Goal: Task Accomplishment & Management: Use online tool/utility

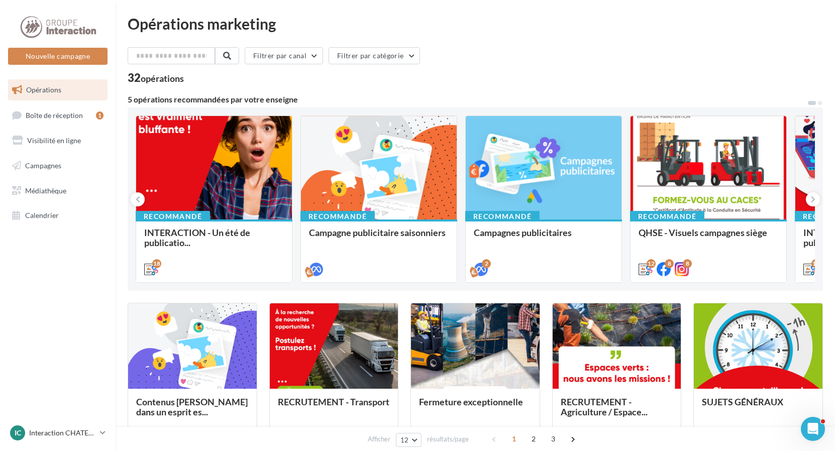
click at [50, 92] on span "Opérations" at bounding box center [43, 89] width 35 height 9
click at [87, 60] on button "Nouvelle campagne" at bounding box center [57, 56] width 99 height 17
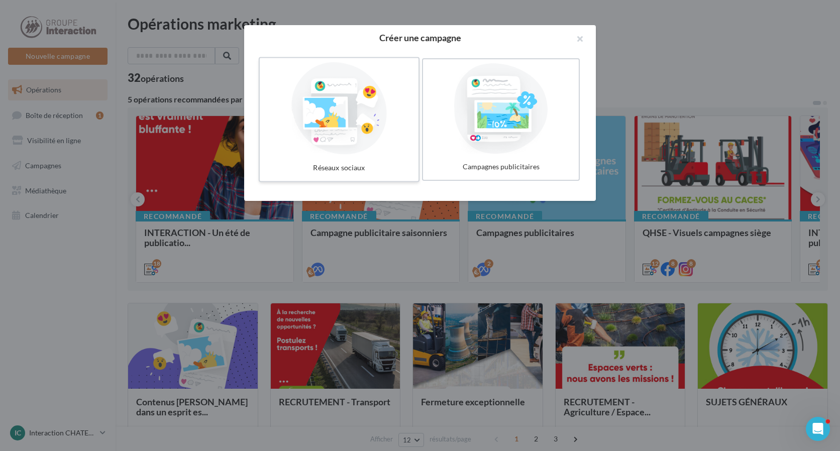
click at [369, 131] on div at bounding box center [339, 108] width 151 height 92
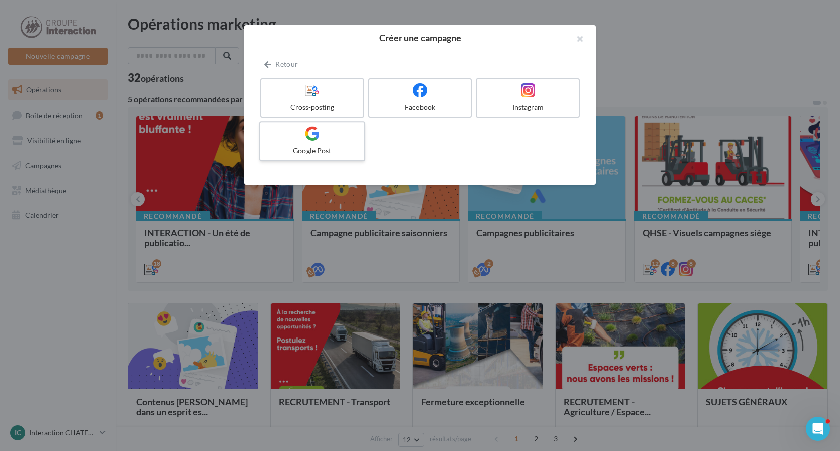
click at [338, 146] on div "Google Post" at bounding box center [311, 151] width 95 height 10
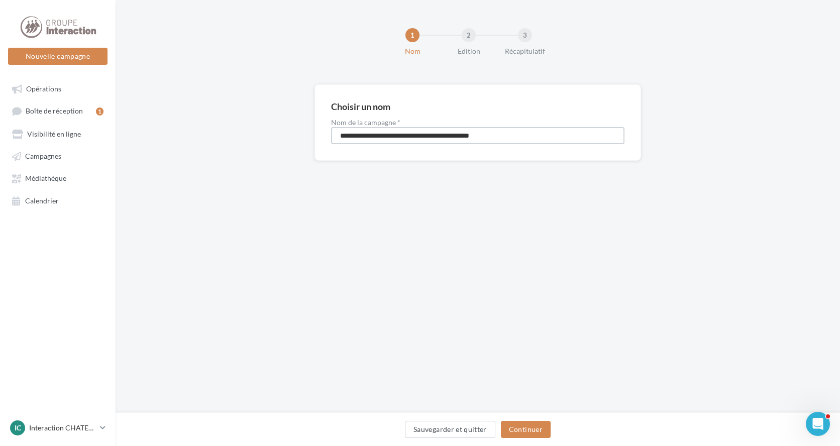
drag, startPoint x: 560, startPoint y: 138, endPoint x: 223, endPoint y: 149, distance: 336.6
click at [223, 149] on div "**********" at bounding box center [478, 138] width 724 height 108
type input "**********"
click at [523, 426] on button "Continuer" at bounding box center [526, 429] width 50 height 17
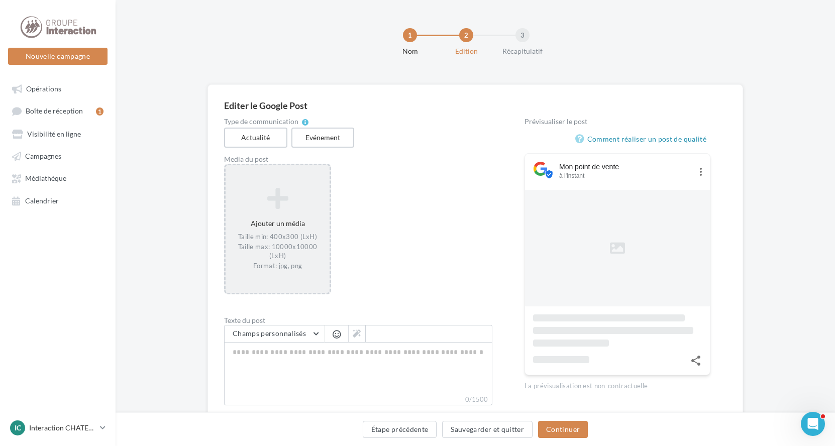
click at [259, 207] on icon at bounding box center [277, 198] width 96 height 24
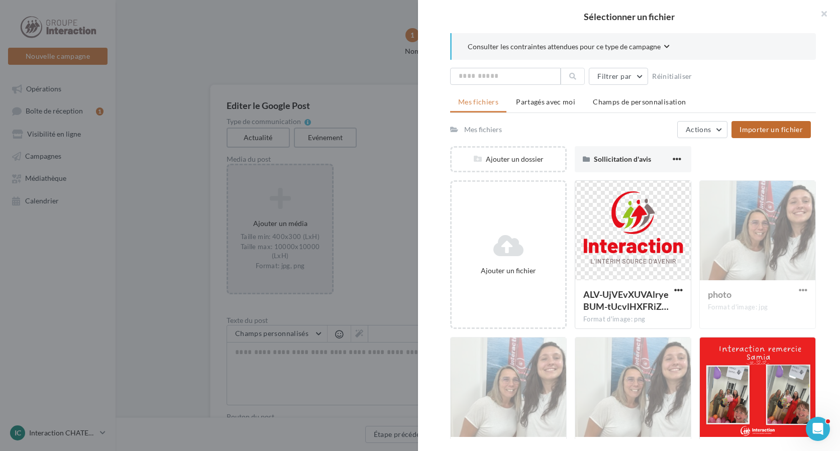
click at [759, 137] on button "Importer un fichier" at bounding box center [770, 129] width 79 height 17
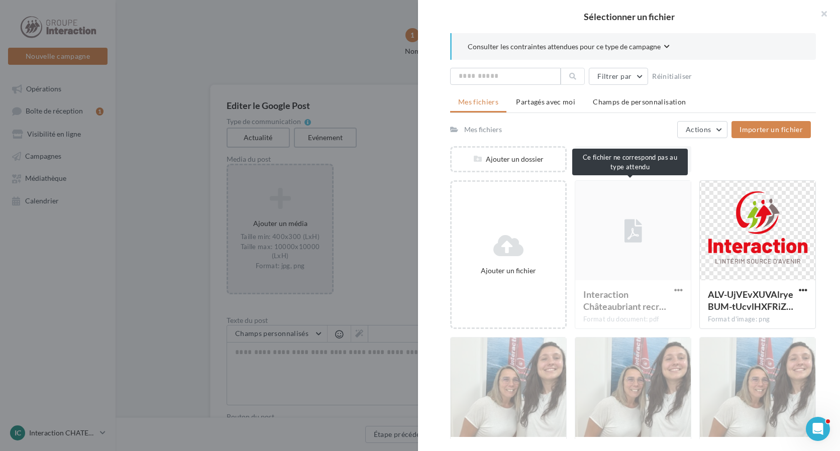
click at [626, 235] on div "Interaction Châteaubriant recr… Format du document: pdf" at bounding box center [633, 254] width 117 height 149
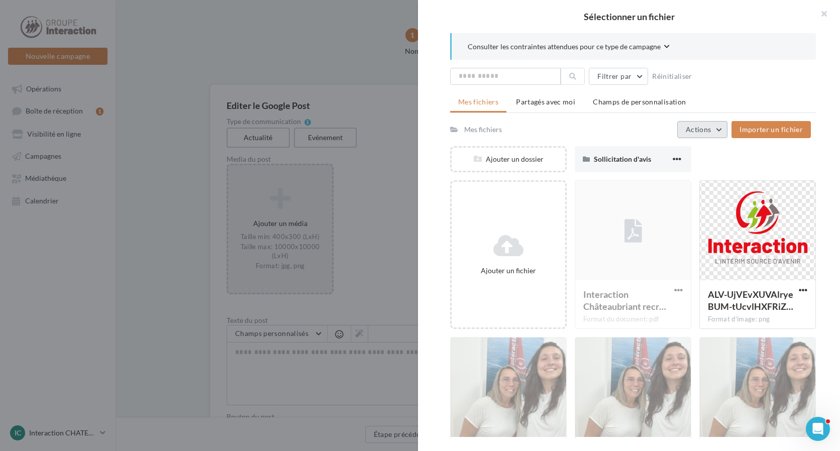
click at [723, 130] on button "Actions" at bounding box center [702, 129] width 50 height 17
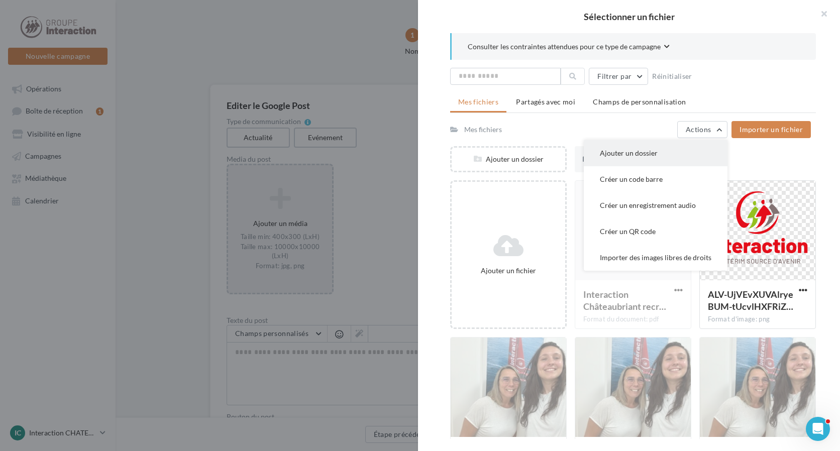
click at [664, 154] on button "Ajouter un dossier" at bounding box center [656, 153] width 144 height 26
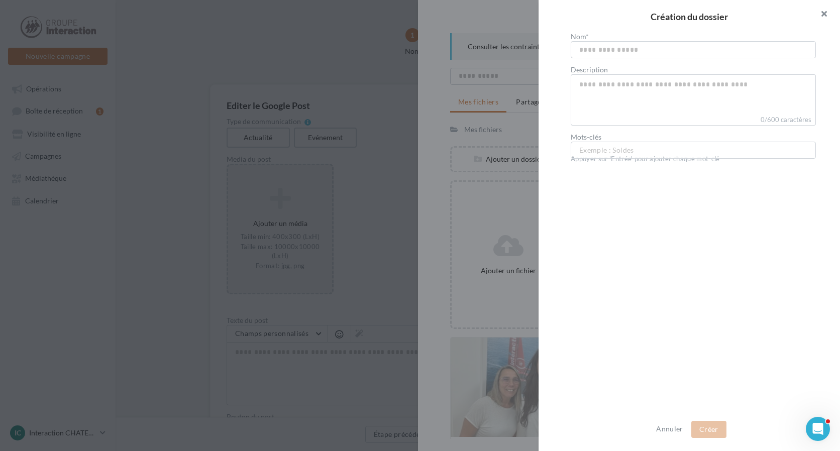
click at [821, 13] on button "button" at bounding box center [819, 15] width 40 height 30
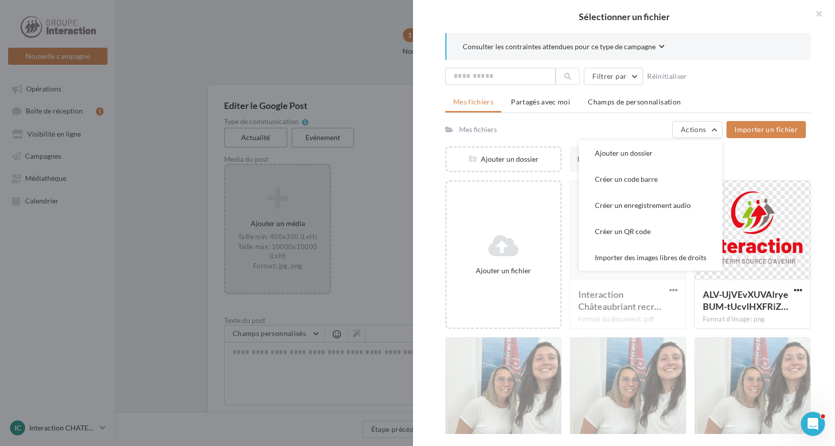
click at [573, 127] on div "Mes fichiers Actions Ajouter un dossier Créer un code barre Créer un enregistre…" at bounding box center [625, 129] width 361 height 17
click at [437, 252] on div "Consulter les contraintes attendues pour ce type de campagne Filtrer par Réinit…" at bounding box center [628, 233] width 430 height 401
click at [777, 151] on div "Ajouter un dossier Sollicitation d'avis Sollicitation d'avis" at bounding box center [632, 163] width 374 height 34
click at [715, 129] on button "Actions" at bounding box center [697, 129] width 50 height 17
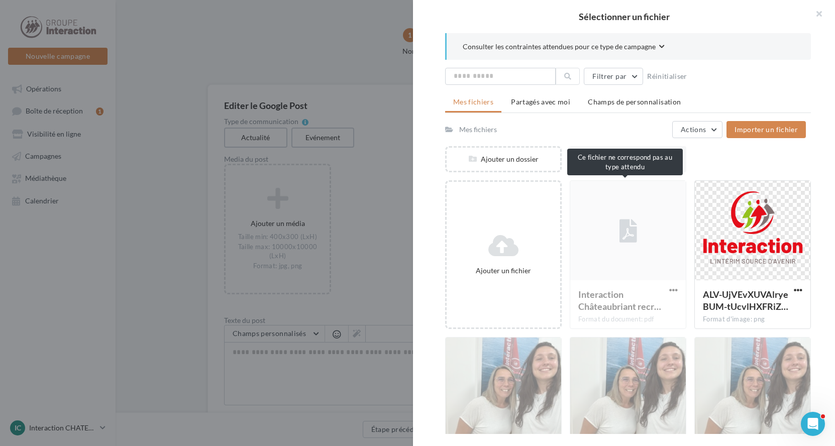
click at [618, 227] on div "Interaction Châteaubriant recr… Format du document: pdf" at bounding box center [627, 254] width 117 height 149
click at [619, 231] on div "Interaction Châteaubriant recr… Format du document: pdf" at bounding box center [627, 254] width 117 height 149
click at [620, 232] on div "Interaction Châteaubriant recr… Format du document: pdf" at bounding box center [627, 254] width 117 height 149
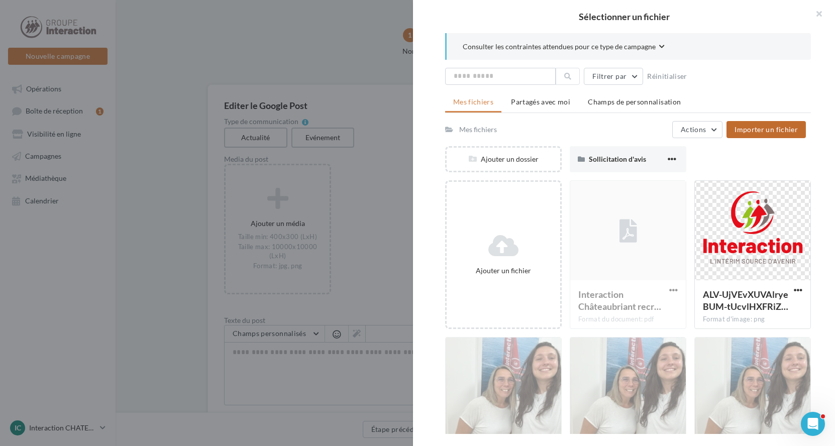
click at [773, 127] on span "Importer un fichier" at bounding box center [765, 129] width 63 height 9
click at [346, 31] on div at bounding box center [417, 223] width 835 height 446
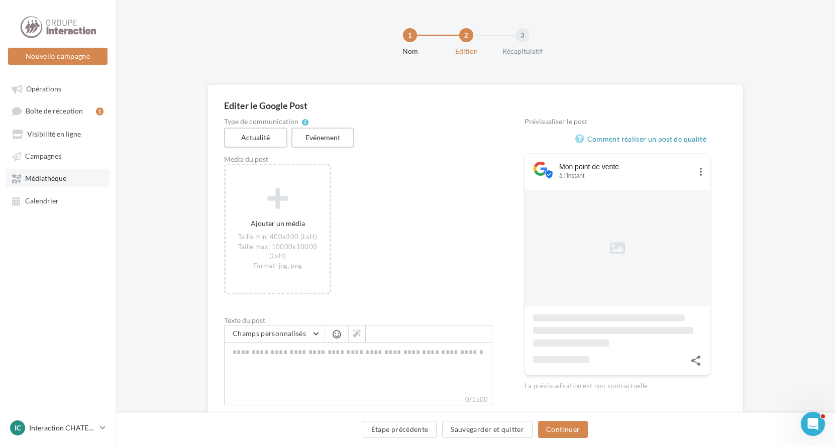
click at [54, 177] on span "Médiathèque" at bounding box center [45, 178] width 41 height 9
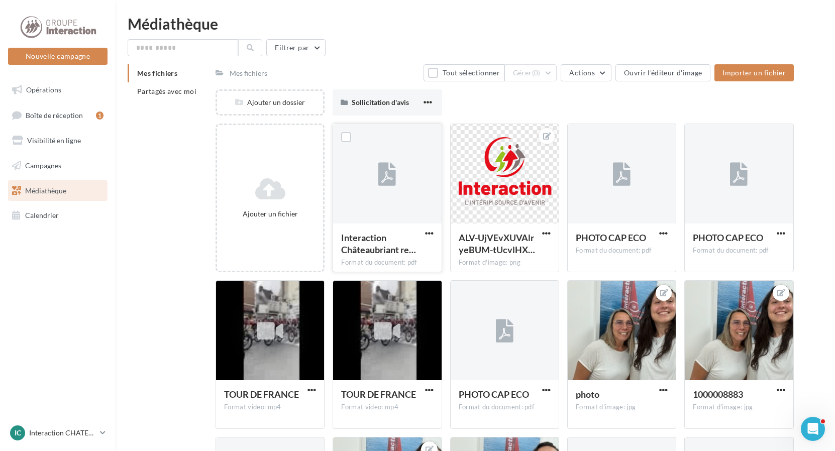
drag, startPoint x: 379, startPoint y: 178, endPoint x: 398, endPoint y: 178, distance: 19.1
click at [379, 178] on icon at bounding box center [387, 174] width 18 height 23
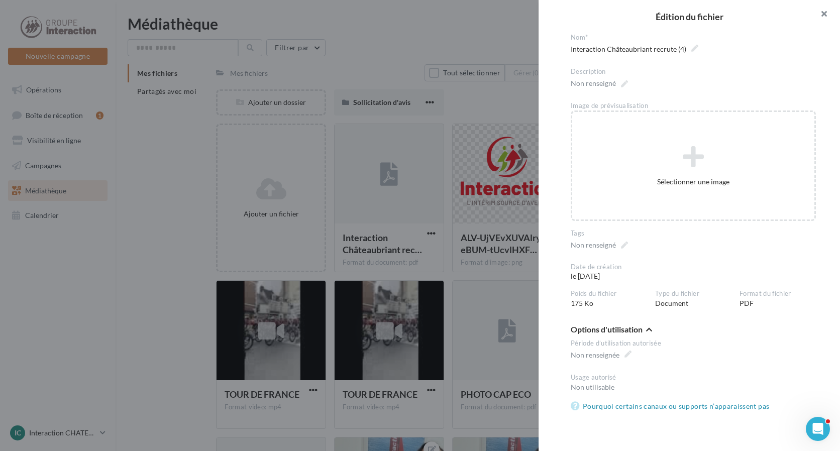
click at [826, 13] on button "button" at bounding box center [819, 15] width 40 height 30
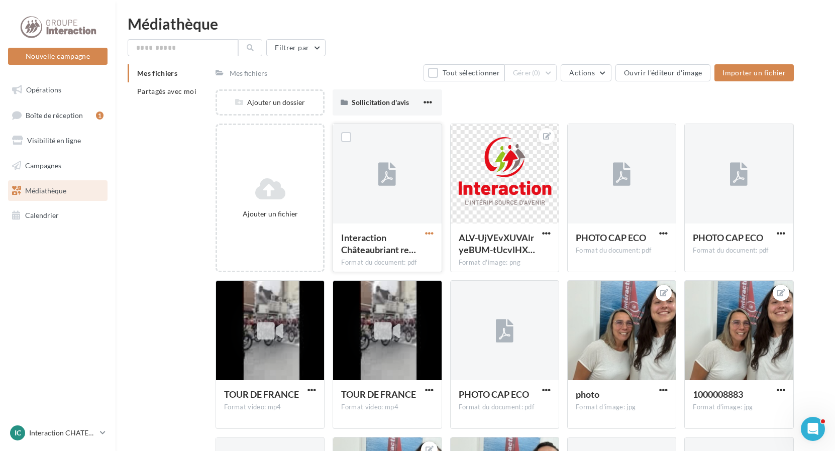
click at [429, 232] on span "button" at bounding box center [429, 233] width 9 height 9
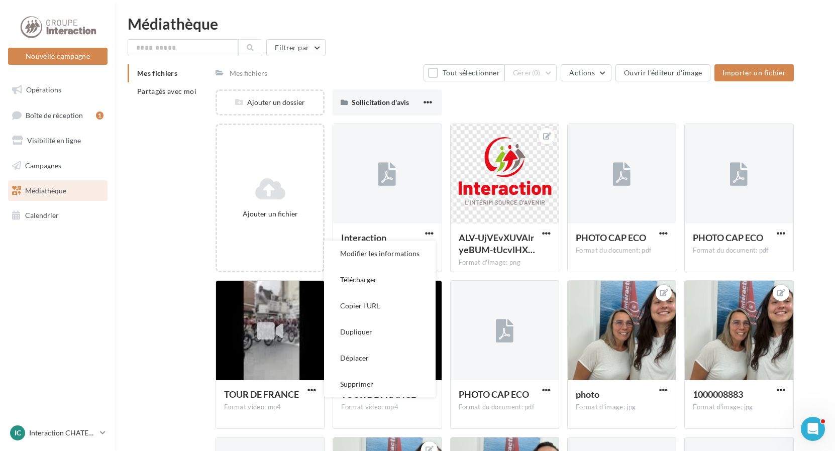
click at [471, 96] on div "Ajouter un dossier Sollicitation d'avis Sollicitation d'avis" at bounding box center [508, 106] width 586 height 34
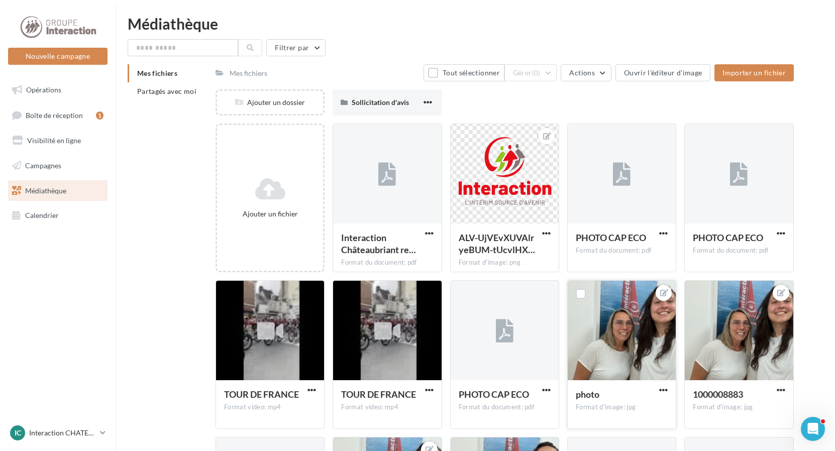
scroll to position [50, 0]
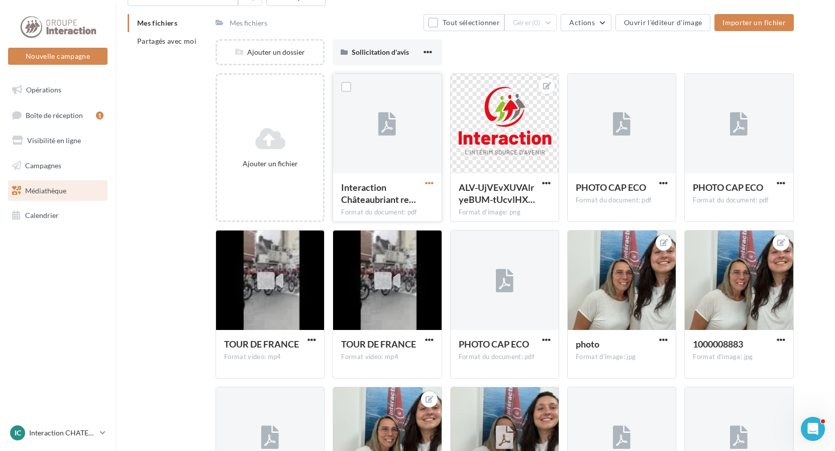
click at [428, 182] on span "button" at bounding box center [429, 183] width 9 height 9
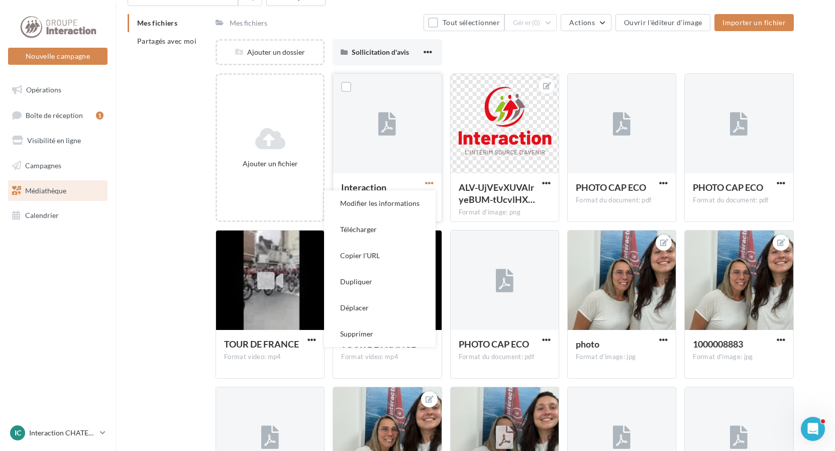
click at [428, 182] on span "button" at bounding box center [429, 183] width 9 height 9
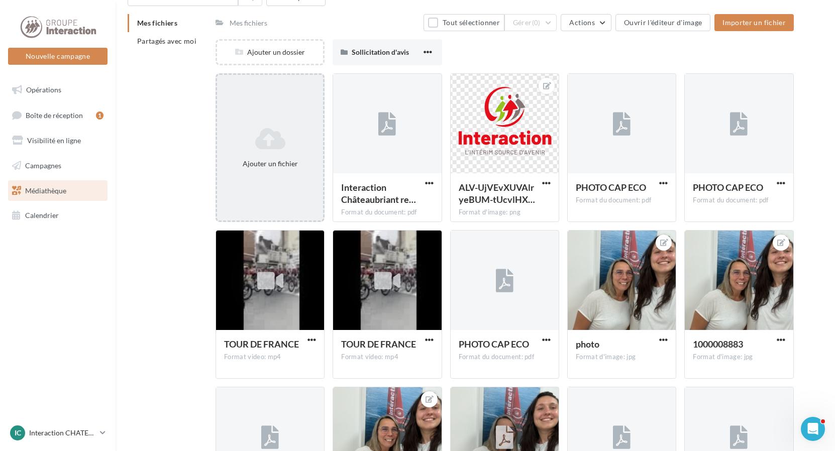
click at [221, 181] on div "Ajouter un fichier" at bounding box center [269, 147] width 109 height 149
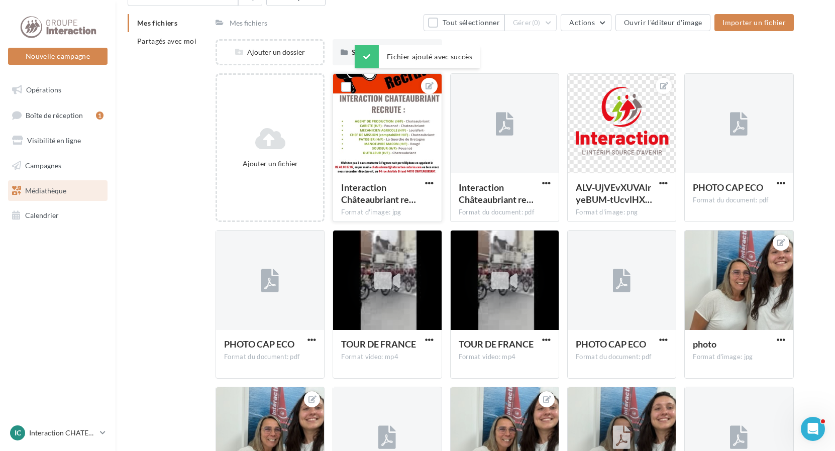
click at [410, 133] on div at bounding box center [387, 124] width 108 height 100
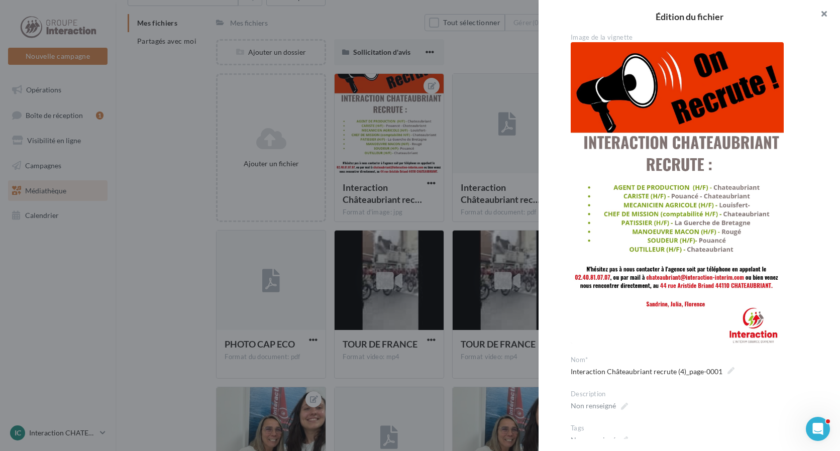
click at [827, 10] on button "button" at bounding box center [819, 15] width 40 height 30
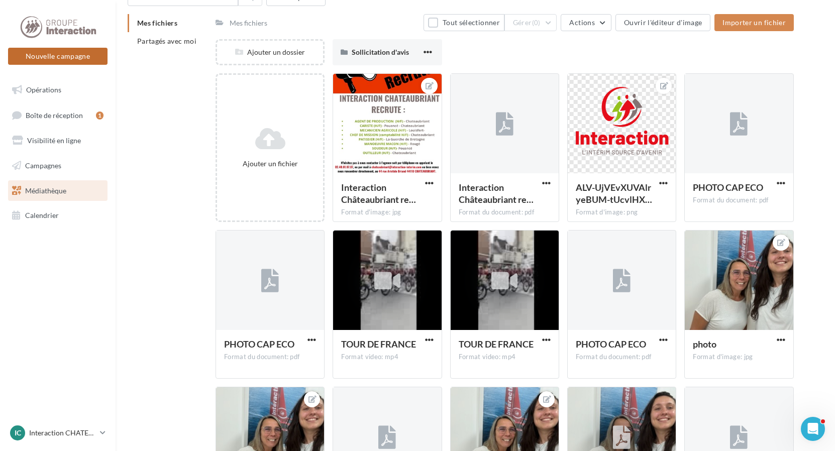
click at [61, 57] on button "Nouvelle campagne" at bounding box center [57, 56] width 99 height 17
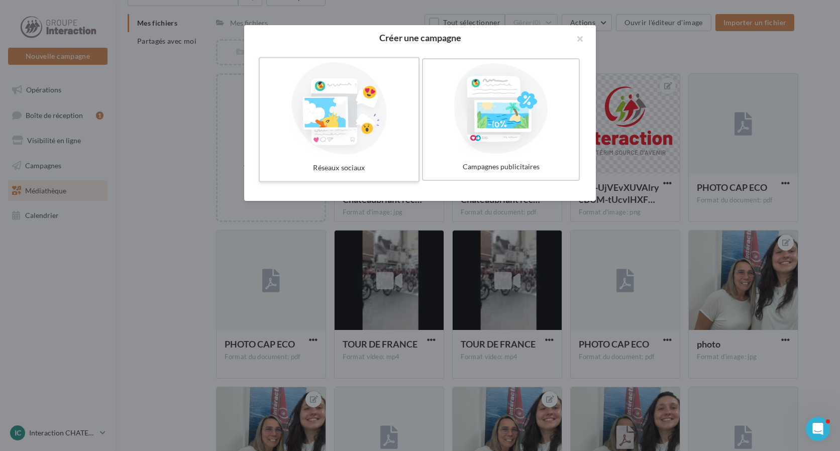
click at [345, 128] on div at bounding box center [339, 108] width 151 height 92
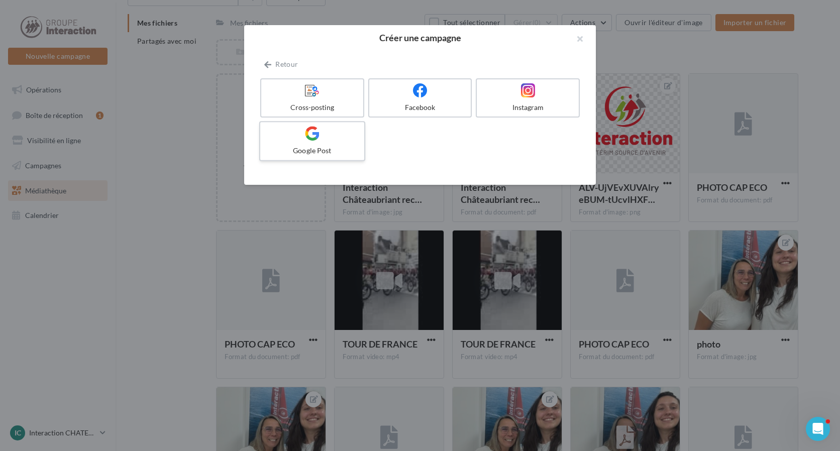
drag, startPoint x: 317, startPoint y: 148, endPoint x: 325, endPoint y: 149, distance: 7.5
click at [317, 148] on div "Google Post" at bounding box center [311, 151] width 95 height 10
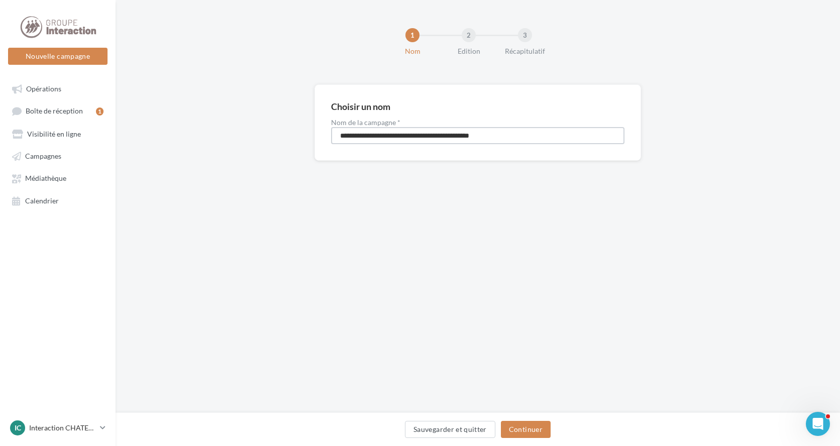
drag, startPoint x: 523, startPoint y: 133, endPoint x: 216, endPoint y: 141, distance: 306.9
click at [216, 141] on div "**********" at bounding box center [478, 138] width 724 height 108
click at [394, 136] on input "**********" at bounding box center [477, 135] width 293 height 17
type input "**********"
click at [519, 426] on button "Continuer" at bounding box center [526, 429] width 50 height 17
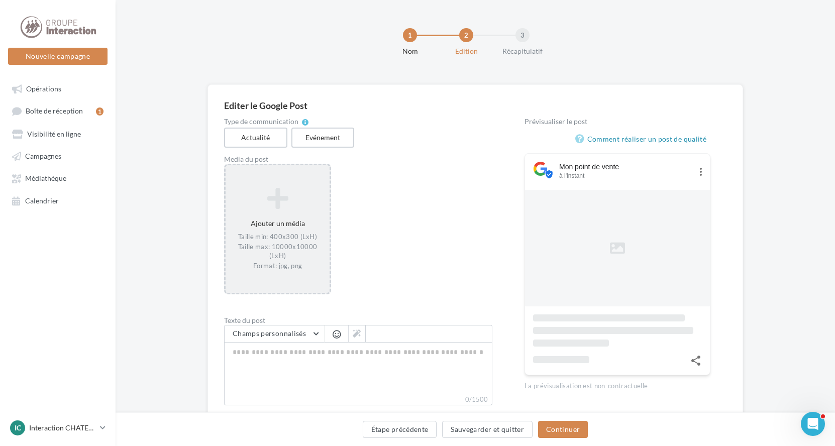
click at [288, 241] on div "Taille min: 400x300 (LxH) Taille max: 10000x10000 (LxH) Format: jpg, png" at bounding box center [277, 252] width 96 height 38
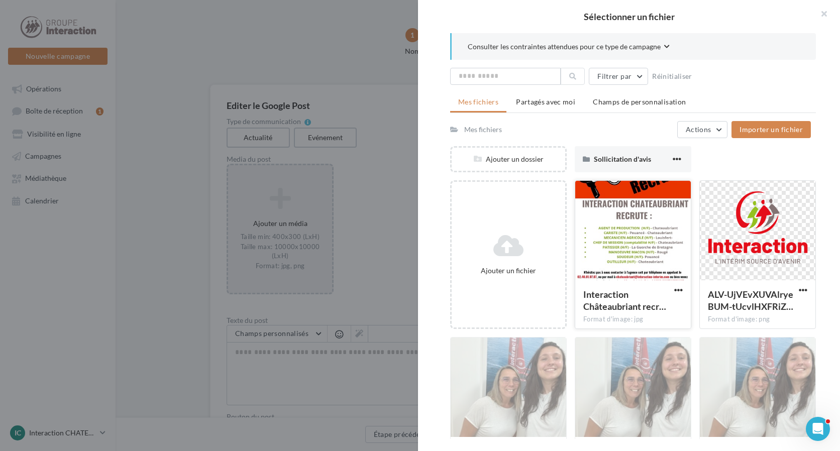
click at [608, 243] on div at bounding box center [633, 231] width 116 height 100
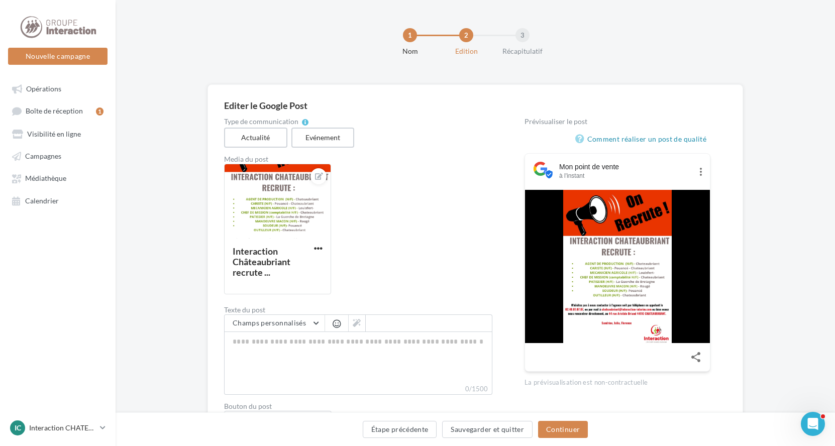
scroll to position [58, 0]
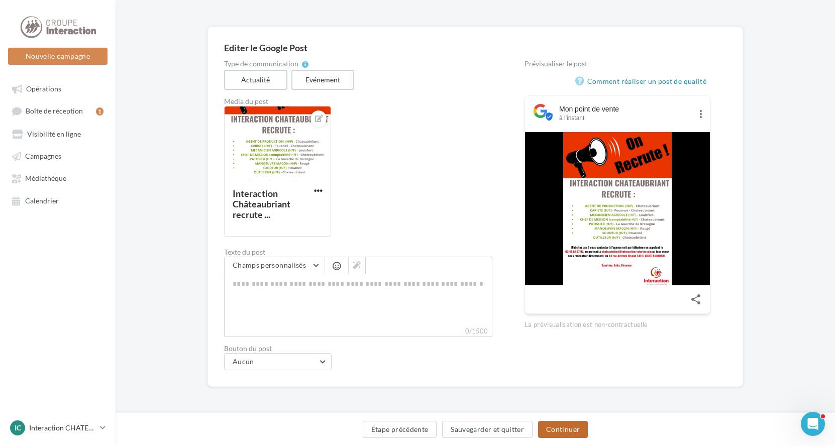
click at [568, 430] on button "Continuer" at bounding box center [563, 429] width 50 height 17
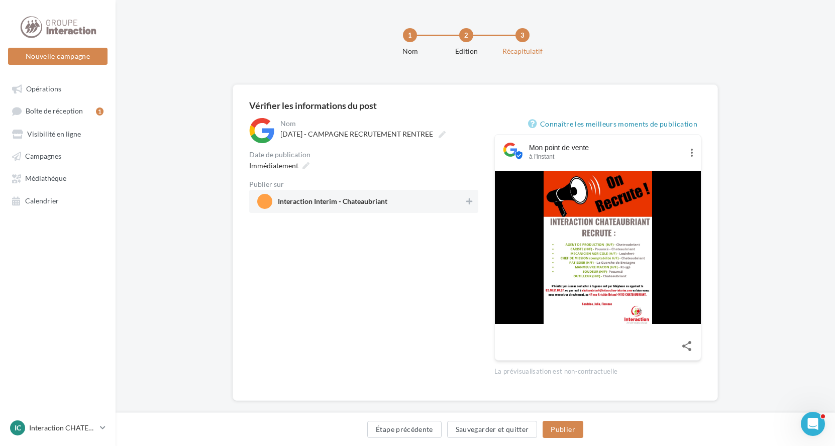
scroll to position [14, 0]
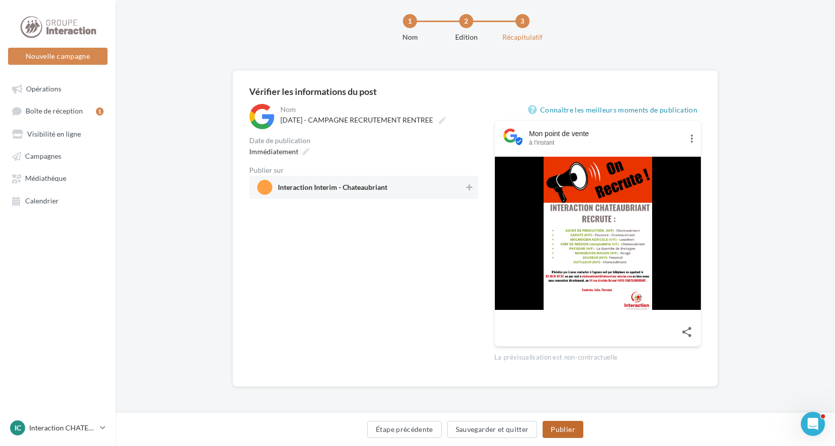
click at [562, 427] on button "Publier" at bounding box center [562, 429] width 40 height 17
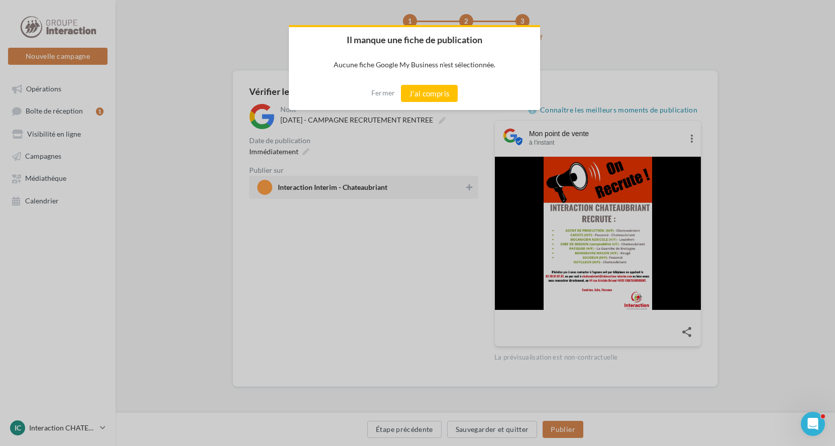
scroll to position [9, 0]
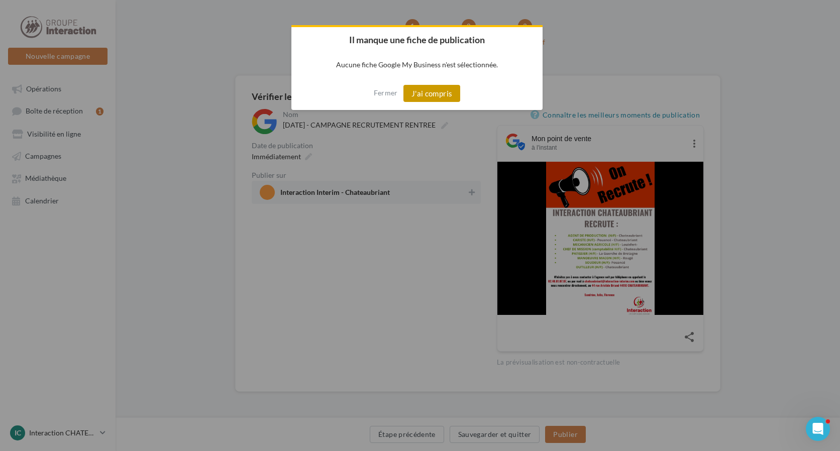
click at [434, 92] on button "J'ai compris" at bounding box center [431, 93] width 57 height 17
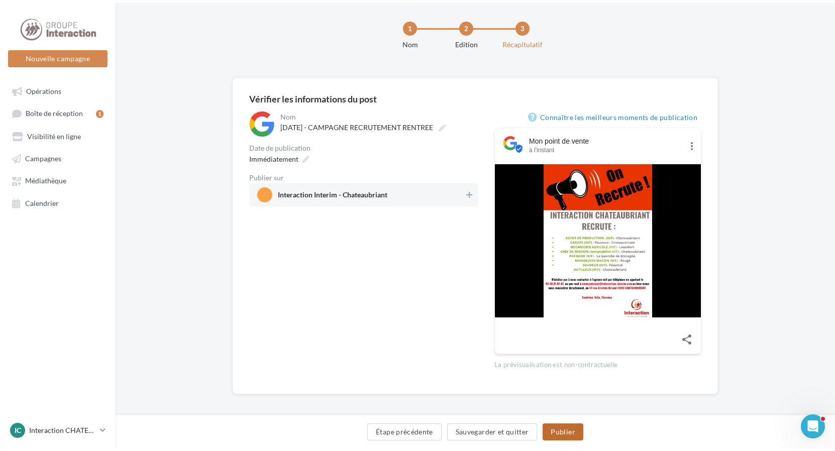
scroll to position [0, 0]
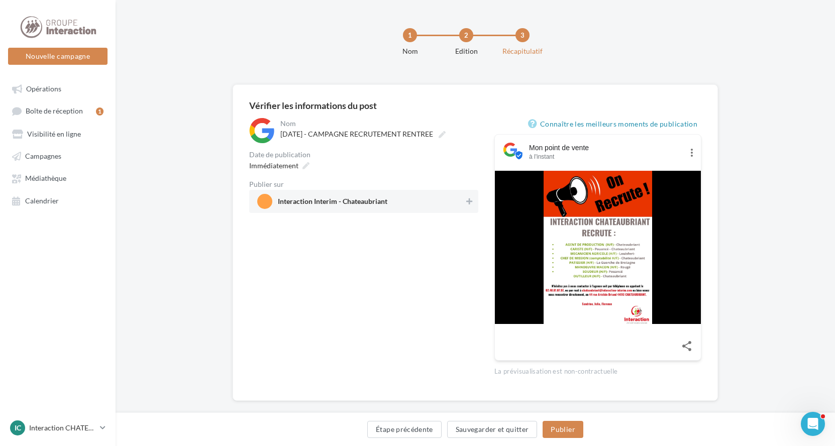
click at [353, 201] on span "Interaction Interim - Chateaubriant" at bounding box center [332, 203] width 109 height 11
click at [555, 426] on button "Publier" at bounding box center [562, 429] width 40 height 17
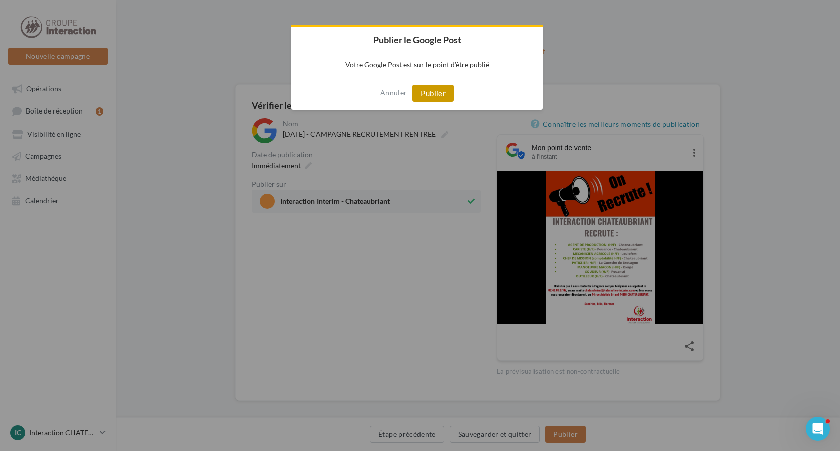
click at [433, 92] on button "Publier" at bounding box center [432, 93] width 41 height 17
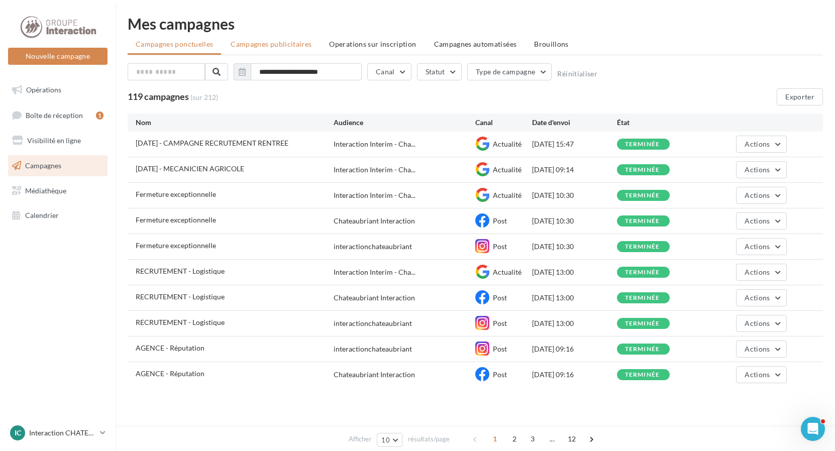
click at [292, 44] on span "Campagnes publicitaires" at bounding box center [271, 44] width 81 height 9
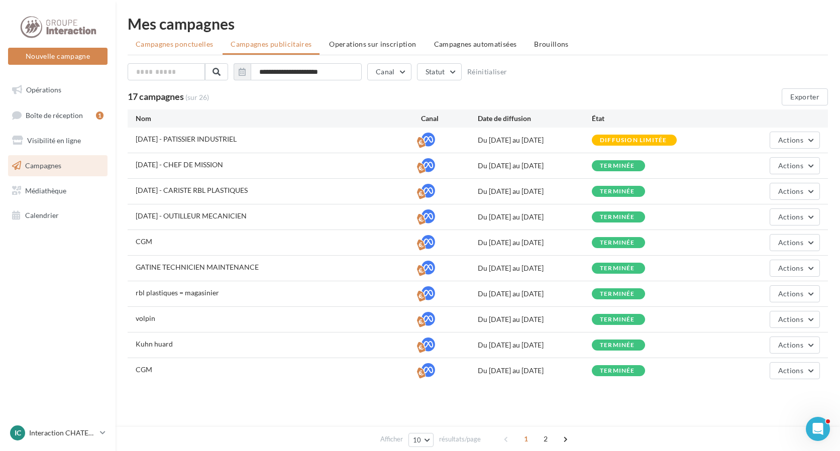
click at [197, 44] on span "Campagnes ponctuelles" at bounding box center [174, 44] width 77 height 9
